Goal: Check status: Check status

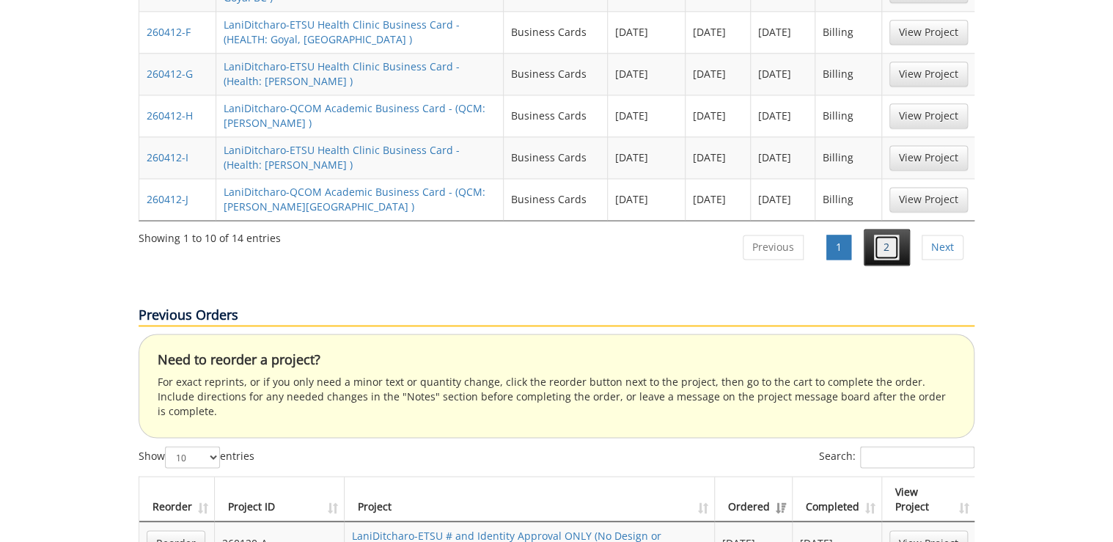
click at [881, 235] on link "2" at bounding box center [886, 247] width 25 height 25
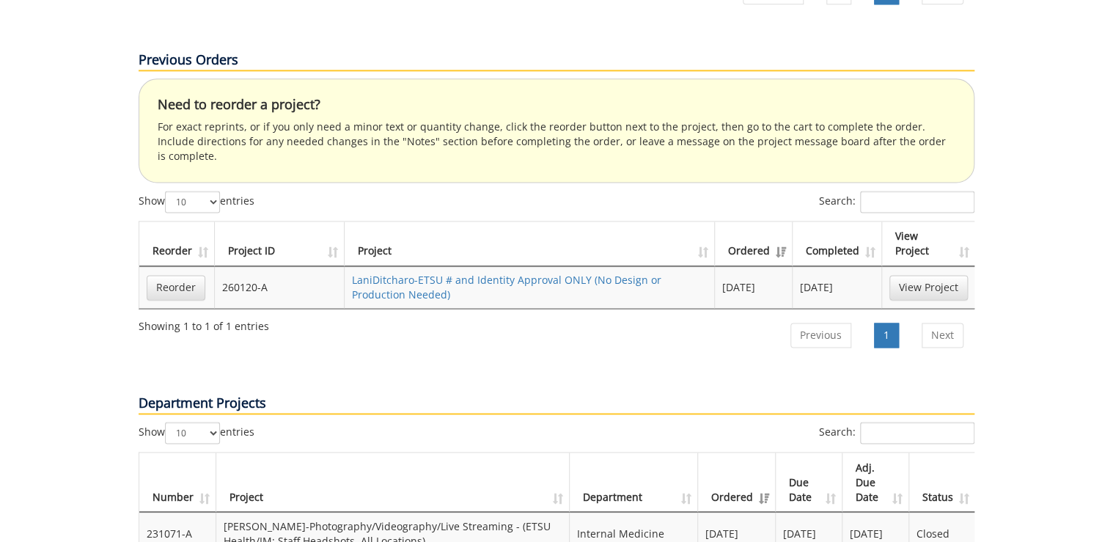
scroll to position [609, 0]
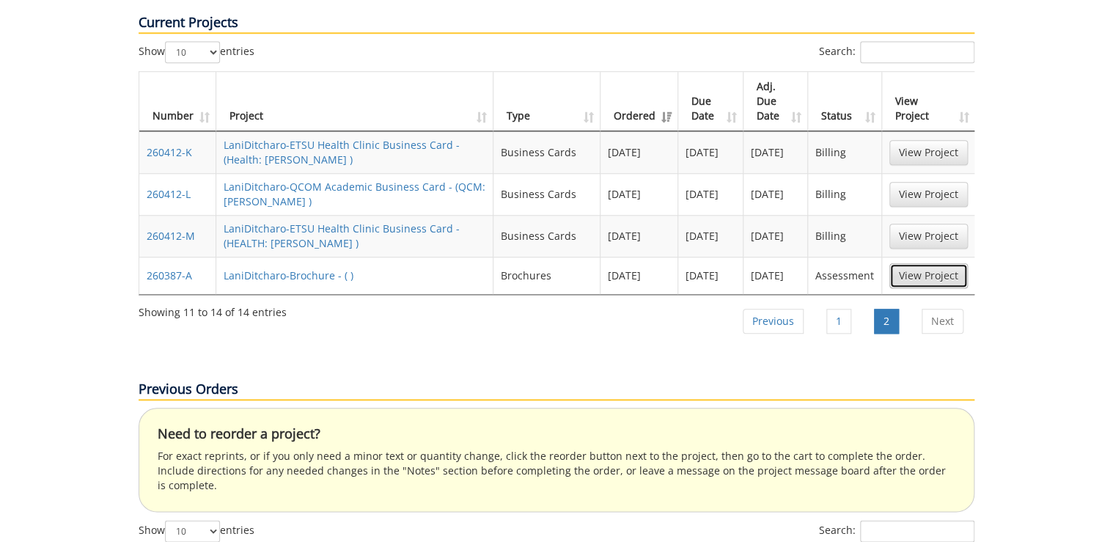
click at [936, 263] on link "View Project" at bounding box center [928, 275] width 78 height 25
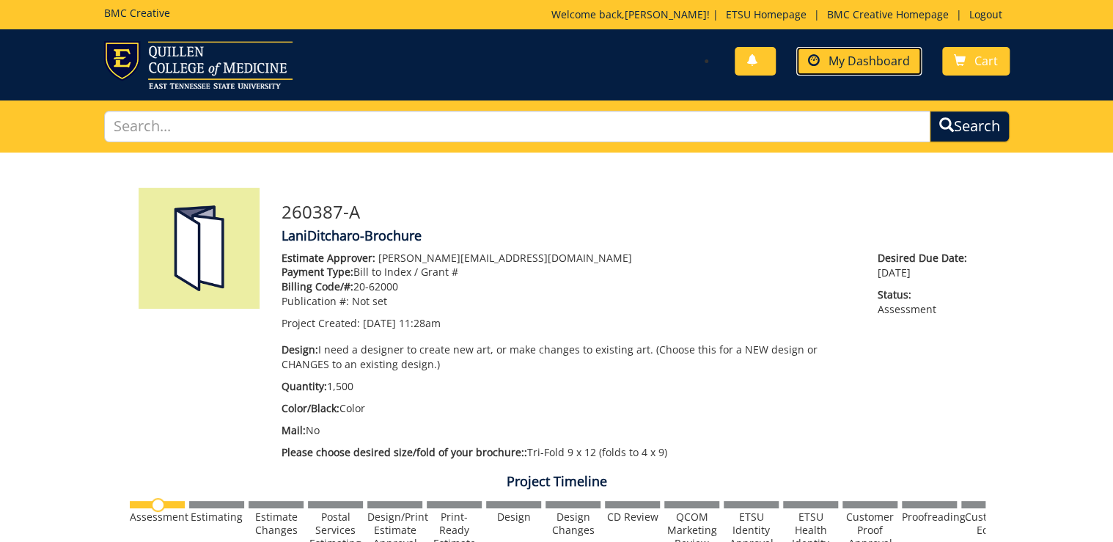
click at [834, 56] on span "My Dashboard" at bounding box center [869, 61] width 81 height 16
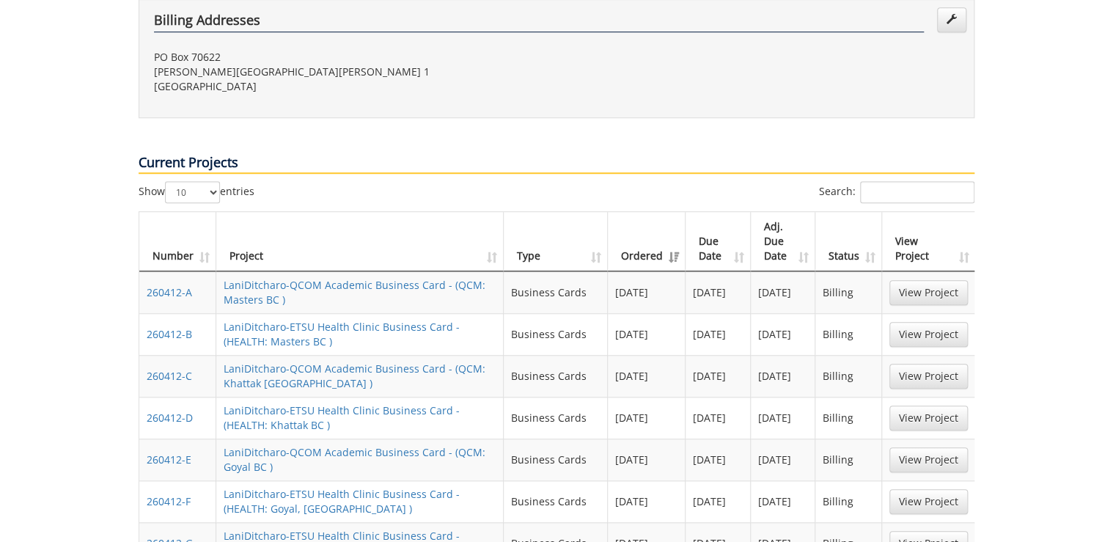
scroll to position [880, 0]
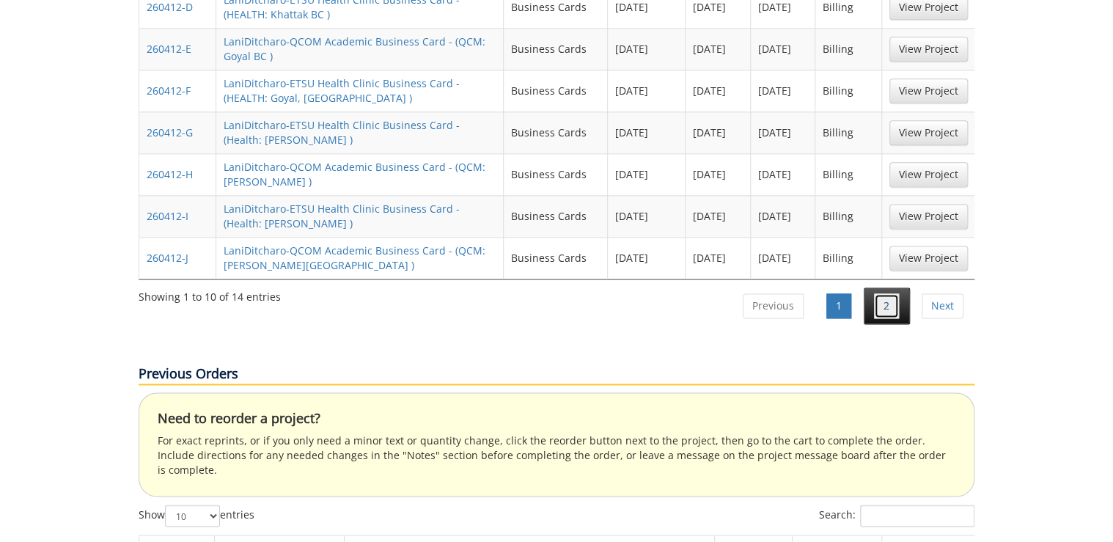
click at [886, 293] on link "2" at bounding box center [886, 305] width 25 height 25
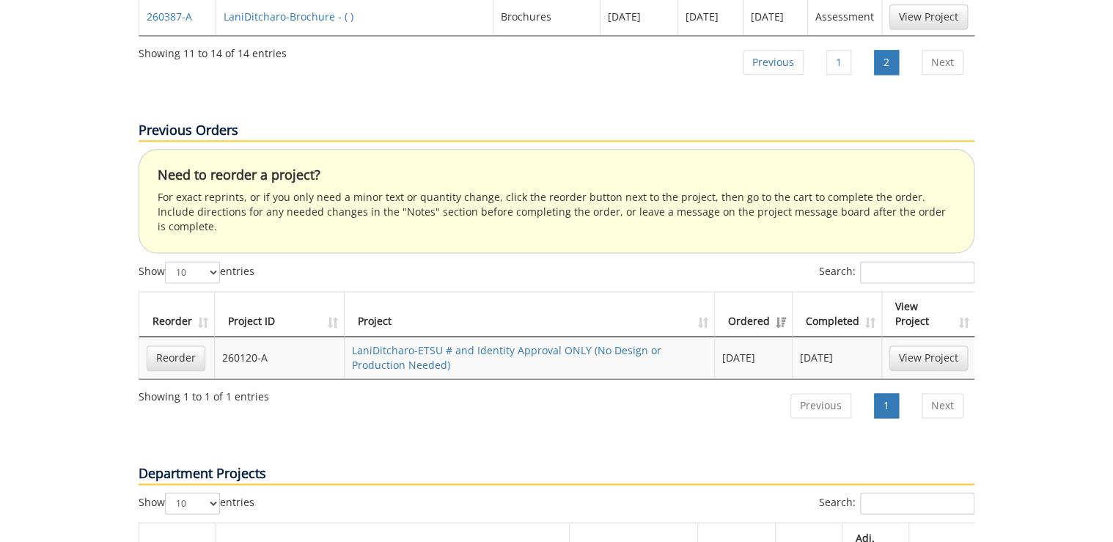
scroll to position [516, 0]
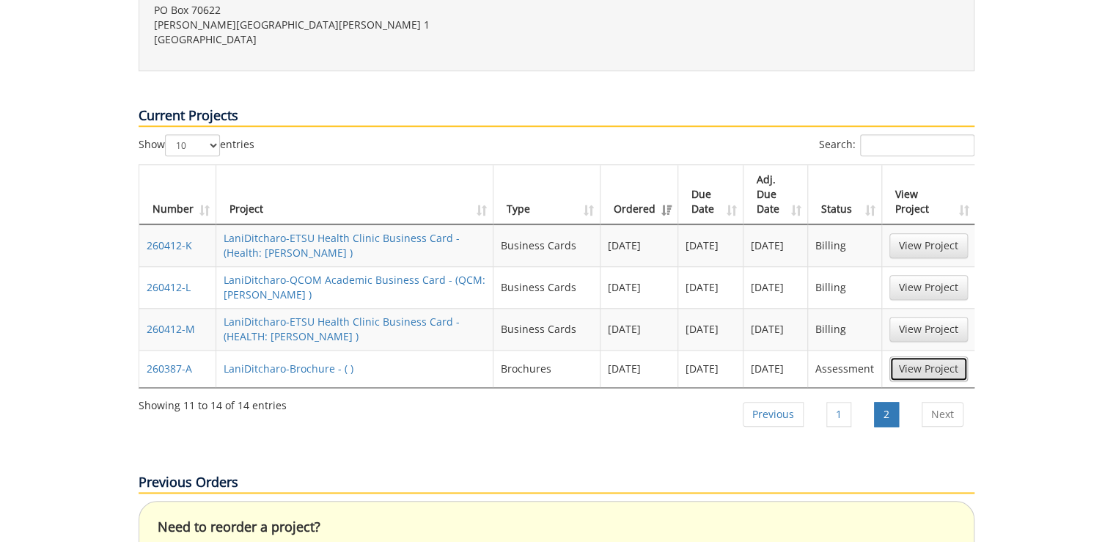
click at [910, 356] on link "View Project" at bounding box center [928, 368] width 78 height 25
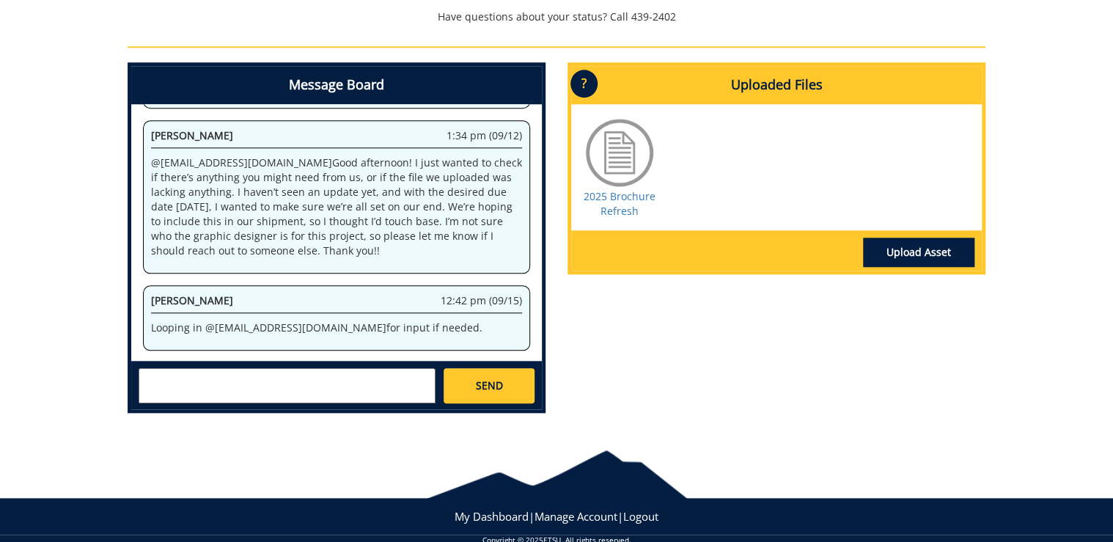
scroll to position [610, 0]
